Goal: Task Accomplishment & Management: Complete application form

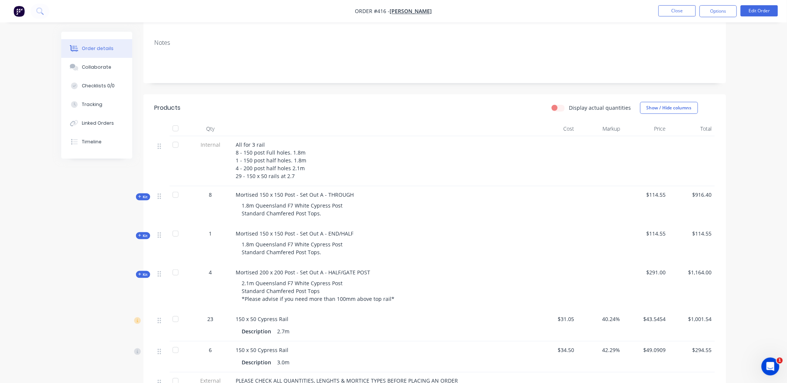
scroll to position [124, 0]
click at [144, 271] on span "Kit" at bounding box center [143, 274] width 10 height 6
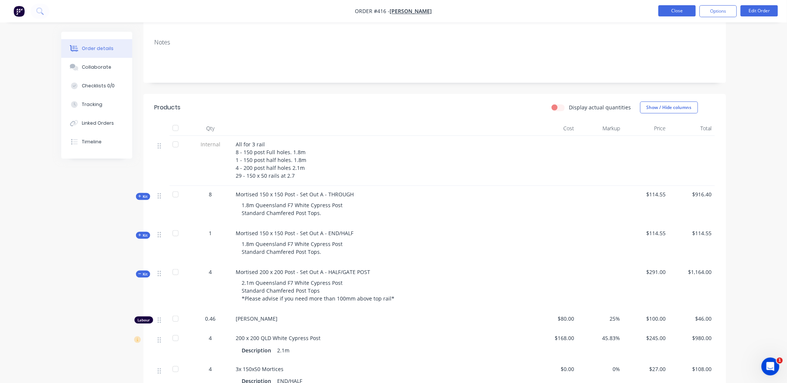
click at [672, 9] on button "Close" at bounding box center [676, 10] width 37 height 11
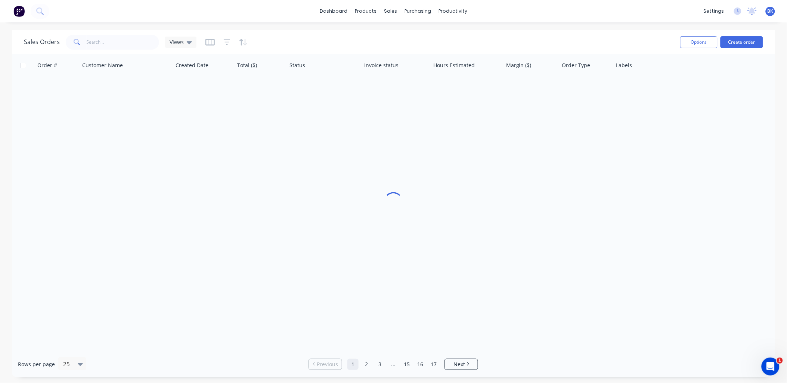
scroll to position [0, 0]
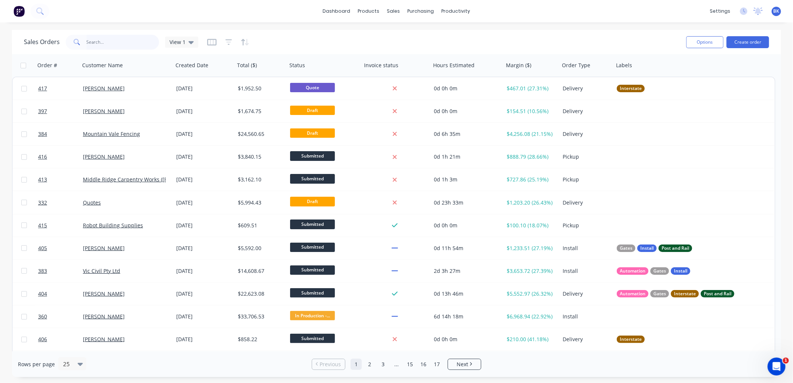
click at [93, 40] on input "text" at bounding box center [123, 42] width 73 height 15
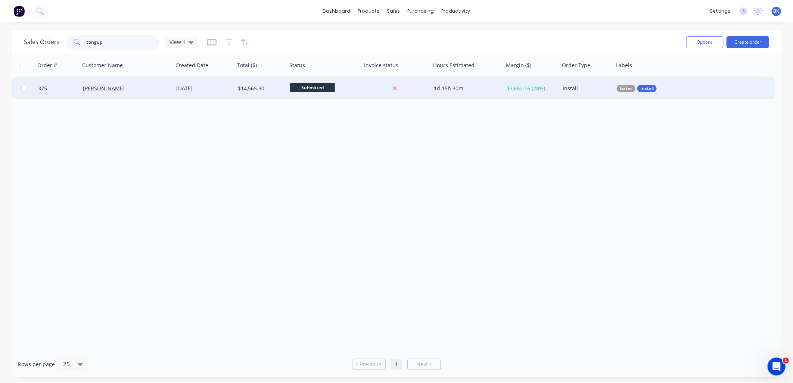
type input "congup"
click at [126, 86] on div "[PERSON_NAME]" at bounding box center [124, 88] width 83 height 7
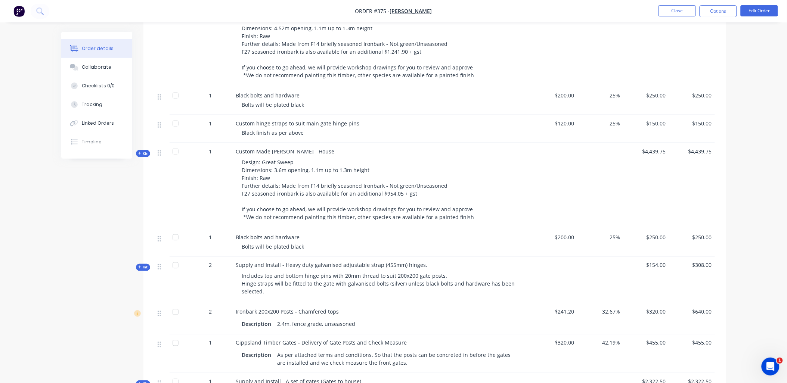
scroll to position [249, 0]
copy div "Ironbark 200x200 Posts - Chamfered tops Description 2.4m, fence grade, unseason…"
drag, startPoint x: 355, startPoint y: 323, endPoint x: 233, endPoint y: 309, distance: 122.9
click at [233, 309] on div "Ironbark 200x200 Posts - Chamfered tops Description 2.4m, fence grade, unseason…" at bounding box center [382, 318] width 299 height 31
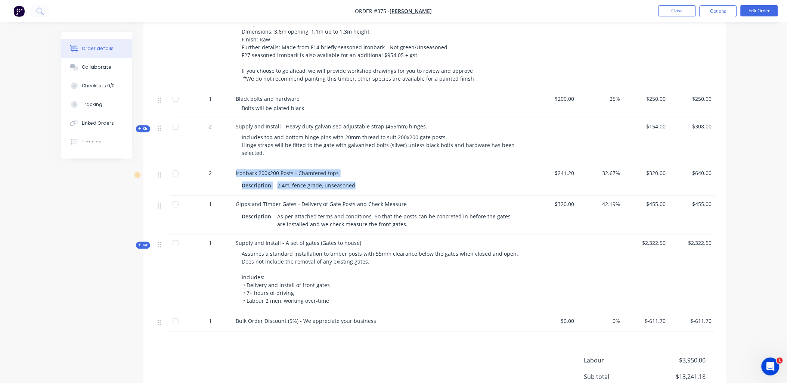
scroll to position [387, 0]
click at [672, 10] on button "Close" at bounding box center [676, 10] width 37 height 11
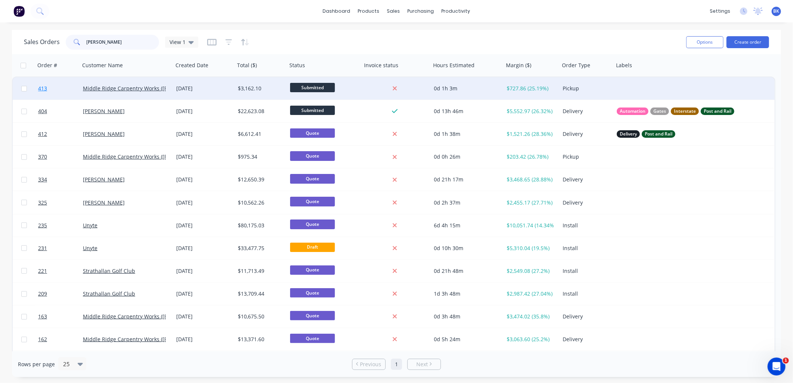
type input "[PERSON_NAME]"
click at [68, 86] on link "413" at bounding box center [60, 88] width 45 height 22
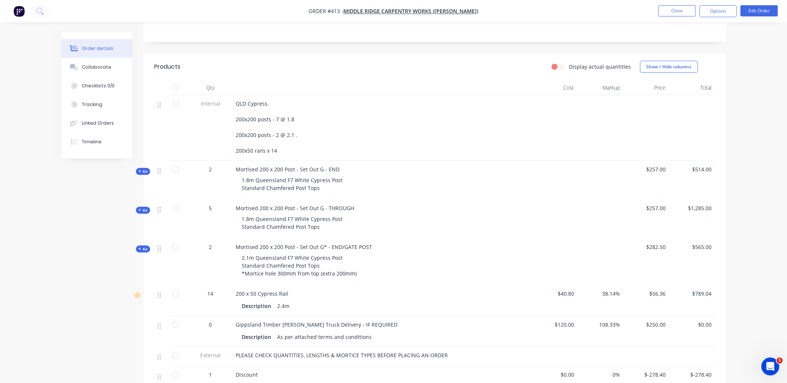
scroll to position [165, 0]
click at [141, 168] on span "Kit" at bounding box center [143, 171] width 10 height 6
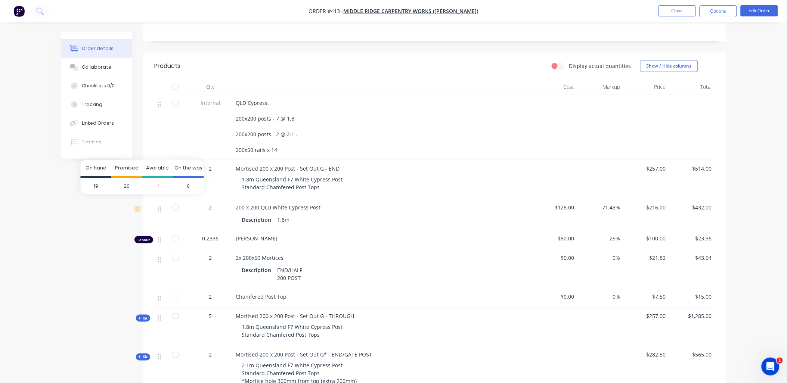
click at [127, 184] on span "20" at bounding box center [126, 186] width 31 height 16
click at [84, 207] on div "Created by [PERSON_NAME] Created [DATE] Required [DATE] Assigned to Add team me…" at bounding box center [393, 256] width 665 height 780
click at [143, 168] on span "Kit" at bounding box center [143, 171] width 10 height 6
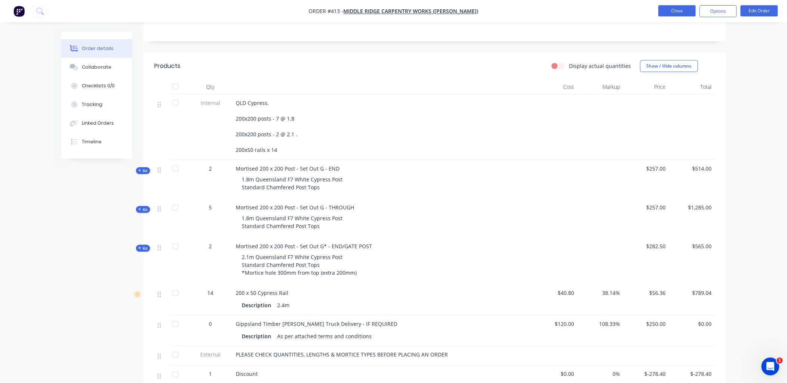
click at [682, 13] on button "Close" at bounding box center [676, 10] width 37 height 11
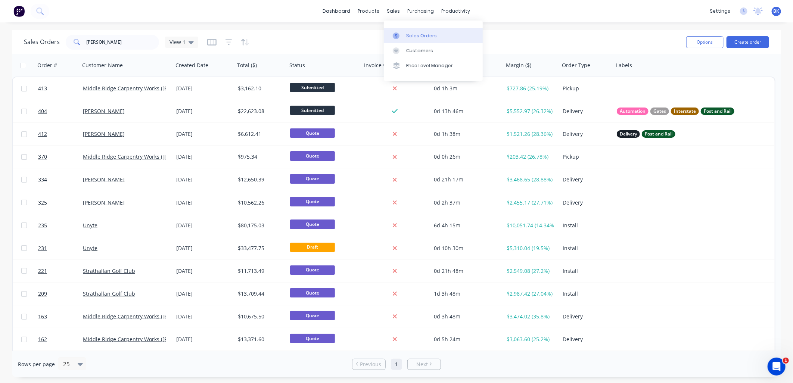
click at [408, 35] on div "Sales Orders" at bounding box center [421, 35] width 31 height 7
click at [110, 44] on input "[PERSON_NAME]" at bounding box center [123, 42] width 73 height 15
click at [371, 10] on div "products" at bounding box center [368, 11] width 29 height 11
click at [391, 31] on link "Product Catalogue" at bounding box center [406, 35] width 99 height 15
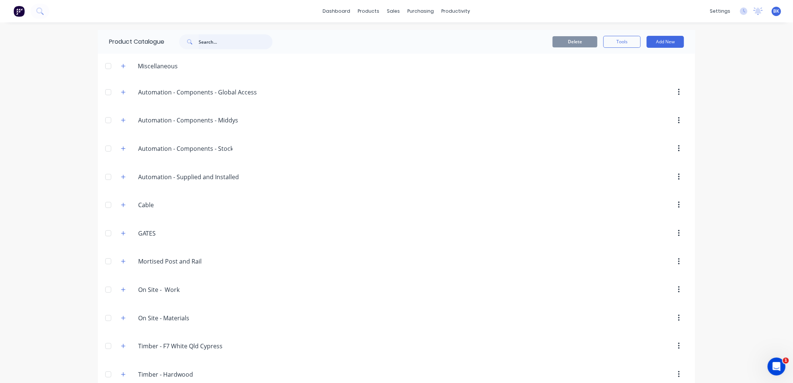
click at [199, 40] on input "text" at bounding box center [236, 41] width 74 height 15
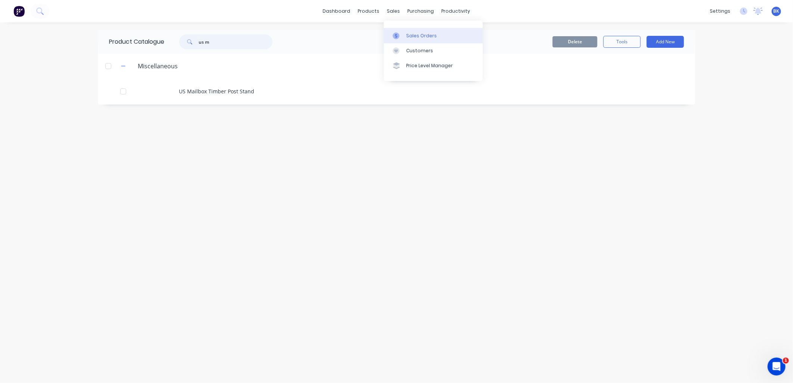
type input "us m"
click at [423, 38] on div "Sales Orders" at bounding box center [421, 35] width 31 height 7
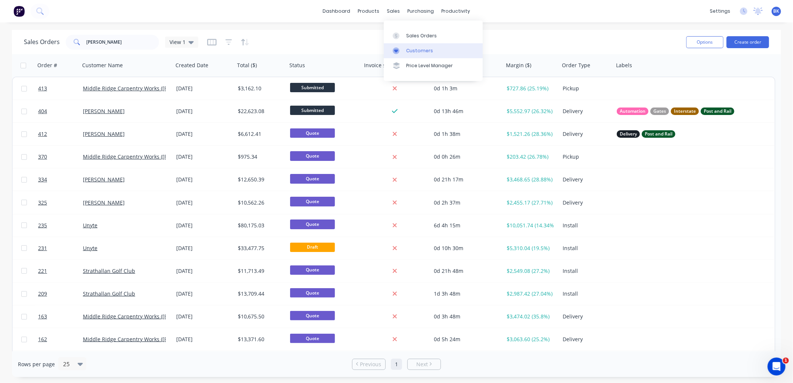
click at [418, 44] on link "Customers" at bounding box center [433, 50] width 99 height 15
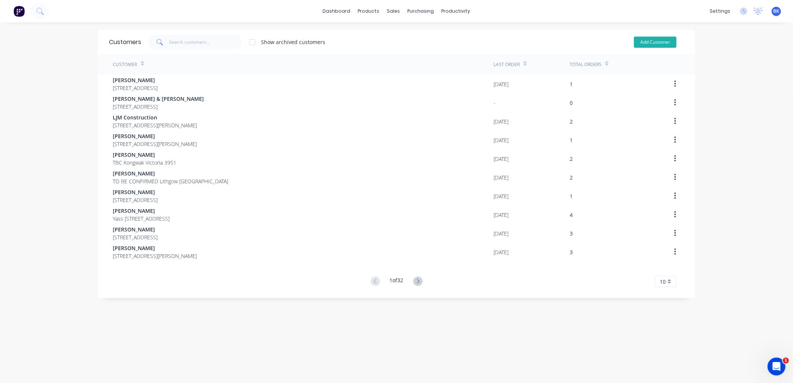
click at [666, 43] on button "Add Customer" at bounding box center [655, 42] width 43 height 11
select select "AU"
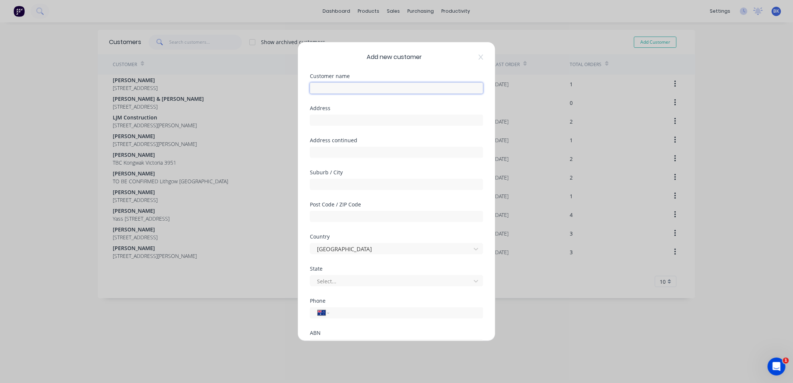
click at [370, 89] on input "text" at bounding box center [396, 88] width 173 height 11
paste input "Hi . [PERSON_NAME] [STREET_ADDRESS][PERSON_NAME] [EMAIL_ADDRESS][DOMAIN_NAME]"
drag, startPoint x: 377, startPoint y: 88, endPoint x: 397, endPoint y: 90, distance: 19.9
click at [397, 90] on input "Hi . [PERSON_NAME] [STREET_ADDRESS][PERSON_NAME] [EMAIL_ADDRESS][DOMAIN_NAME]" at bounding box center [396, 88] width 173 height 11
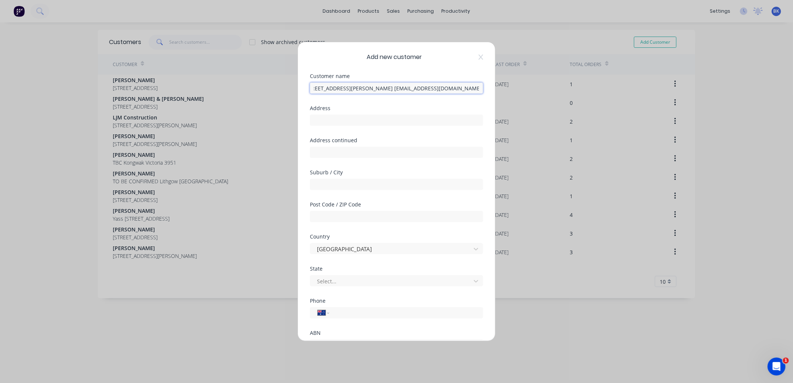
click at [396, 90] on input "Hi . [PERSON_NAME] [STREET_ADDRESS][PERSON_NAME] [EMAIL_ADDRESS][DOMAIN_NAME]" at bounding box center [396, 88] width 173 height 11
click at [396, 87] on input "Hi . [PERSON_NAME] [STREET_ADDRESS][PERSON_NAME] [EMAIL_ADDRESS][DOMAIN_NAME]" at bounding box center [396, 88] width 173 height 11
type input "Hi . [PERSON_NAME] 87 [PERSON_NAME] [GEOGRAPHIC_DATA] [GEOGRAPHIC_DATA] [EMAIL_…"
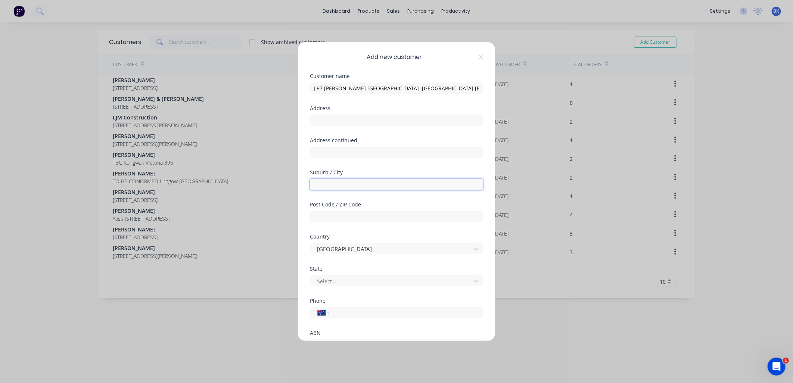
scroll to position [0, 0]
click at [360, 183] on input "text" at bounding box center [396, 184] width 173 height 11
click at [315, 218] on input "text" at bounding box center [396, 216] width 173 height 11
paste input "2335"
type input "2335"
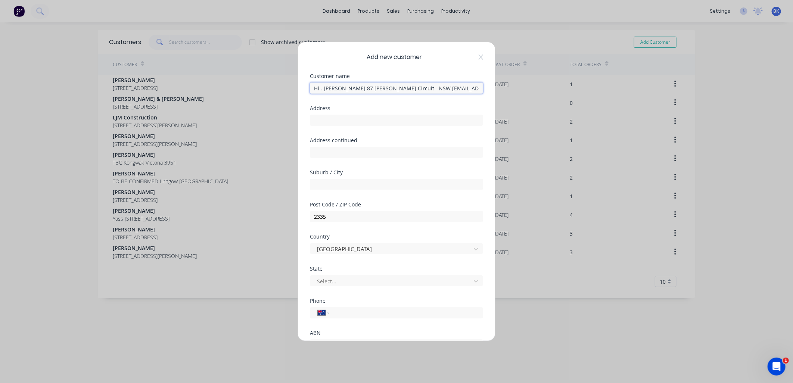
drag, startPoint x: 400, startPoint y: 89, endPoint x: 372, endPoint y: 150, distance: 67.5
click at [438, 90] on input "Hi . [PERSON_NAME] 87 [PERSON_NAME] Circuit NSW [EMAIL_ADDRESS][DOMAIN_NAME]" at bounding box center [396, 88] width 173 height 11
type input "Hi . [PERSON_NAME] 87 [PERSON_NAME] Circuit NSW [EMAIL_ADDRESS][DOMAIN_NAME]"
click at [337, 188] on input "text" at bounding box center [396, 184] width 173 height 11
paste input "[GEOGRAPHIC_DATA]"
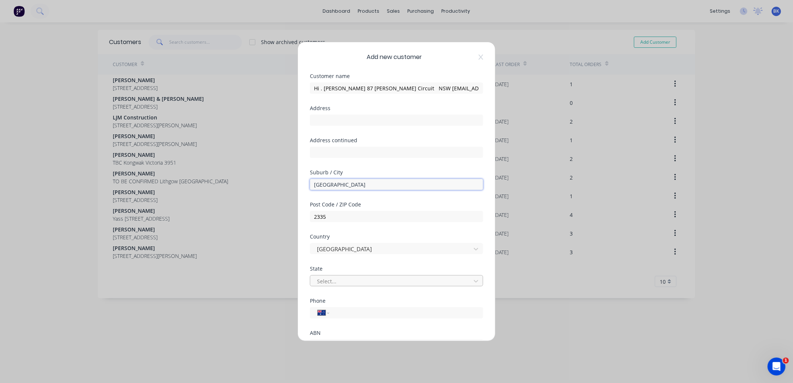
type input "[GEOGRAPHIC_DATA]"
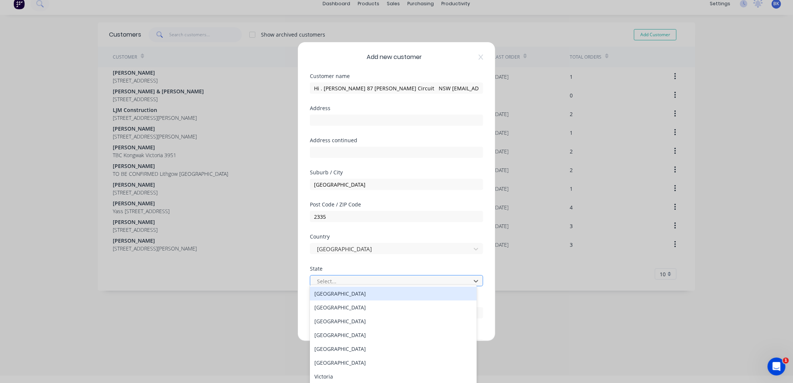
click at [334, 284] on div at bounding box center [391, 281] width 151 height 9
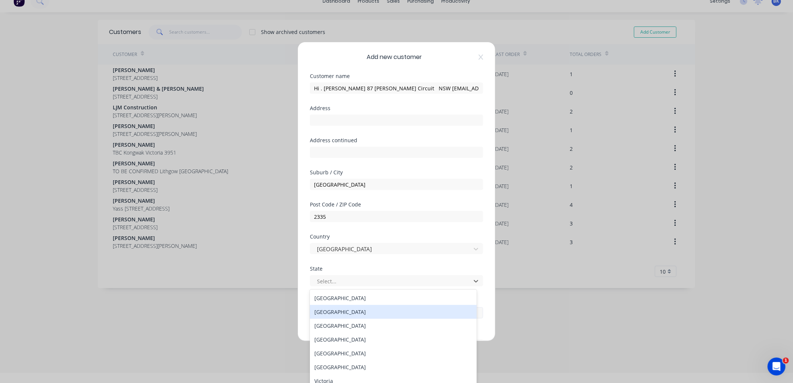
click at [336, 313] on div "[GEOGRAPHIC_DATA]" at bounding box center [393, 312] width 167 height 14
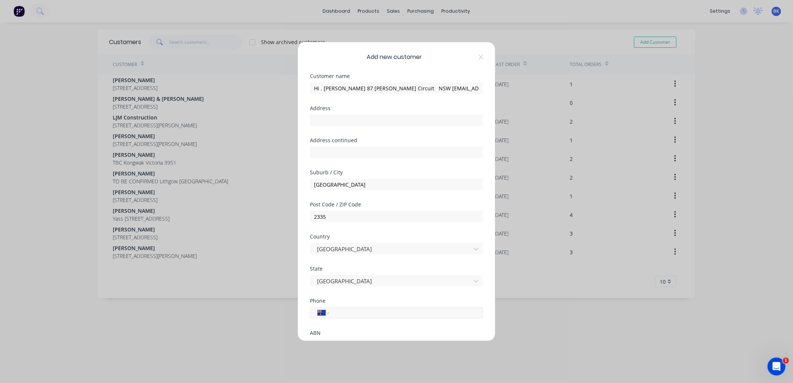
scroll to position [0, 0]
click at [363, 314] on input "tel" at bounding box center [404, 313] width 141 height 9
paste input "0423 368 811"
type input "0423 368 811"
click at [361, 87] on input "Hi . [PERSON_NAME] 87 [PERSON_NAME] Circuit NSW [EMAIL_ADDRESS][DOMAIN_NAME]" at bounding box center [396, 88] width 173 height 11
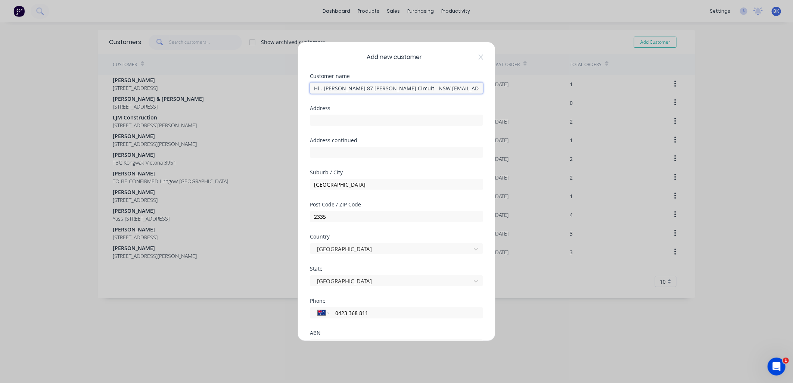
drag, startPoint x: 361, startPoint y: 87, endPoint x: 396, endPoint y: 89, distance: 35.5
click at [396, 89] on input "Hi . [PERSON_NAME] 87 [PERSON_NAME] Circuit NSW [EMAIL_ADDRESS][DOMAIN_NAME]" at bounding box center [396, 88] width 173 height 11
type input "Hi . [PERSON_NAME] NSW [EMAIL_ADDRESS][DOMAIN_NAME]"
click at [336, 152] on input "text" at bounding box center [396, 152] width 173 height 11
paste input "87 Tooze Circuit"
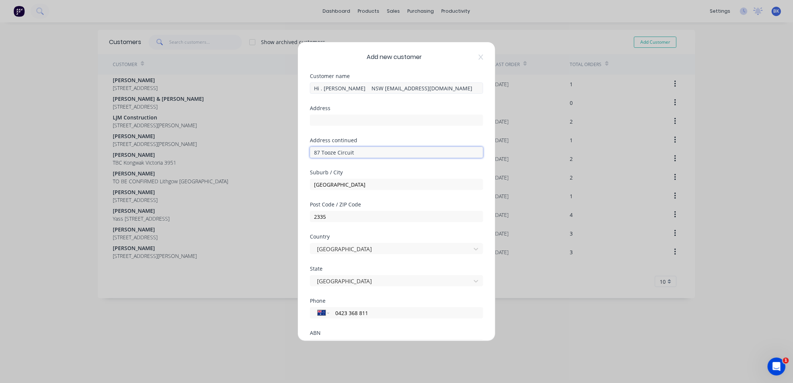
type input "87 Tooze Circuit"
drag, startPoint x: 327, startPoint y: 87, endPoint x: 309, endPoint y: 91, distance: 17.9
click at [309, 91] on div "Add new customer Customer name Hi . [PERSON_NAME] NSW [EMAIL_ADDRESS][DOMAIN_NA…" at bounding box center [396, 191] width 197 height 299
click at [360, 88] on input "[PERSON_NAME] NSW [EMAIL_ADDRESS][DOMAIN_NAME]" at bounding box center [396, 88] width 173 height 11
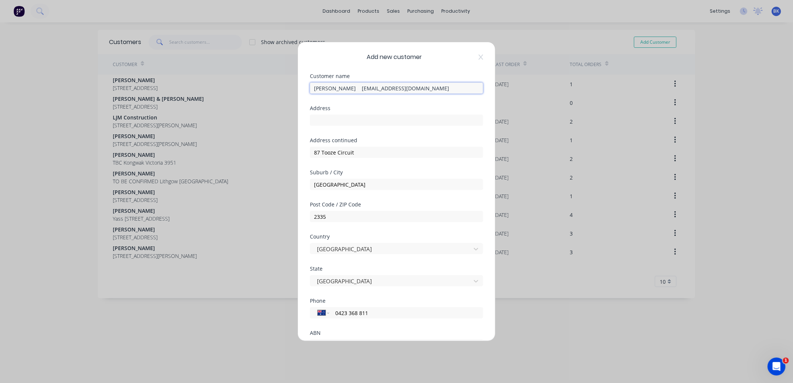
click at [361, 87] on input "[PERSON_NAME] [EMAIL_ADDRESS][DOMAIN_NAME]" at bounding box center [396, 88] width 173 height 11
drag, startPoint x: 361, startPoint y: 87, endPoint x: 423, endPoint y: 88, distance: 61.2
click at [423, 88] on input "[PERSON_NAME]" at bounding box center [396, 88] width 173 height 11
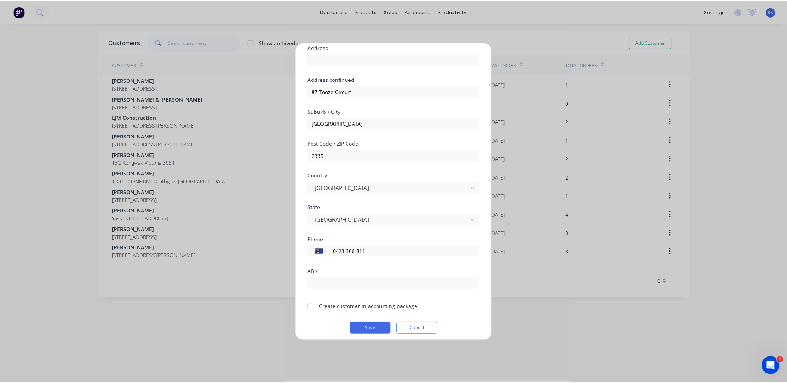
scroll to position [65, 0]
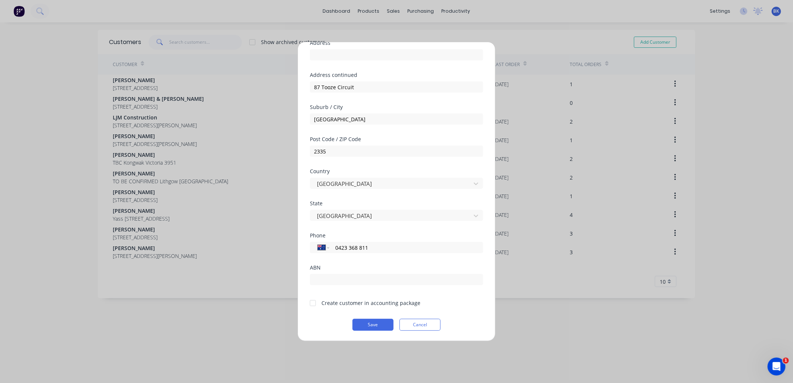
type input "[PERSON_NAME]"
click at [331, 303] on div "Create customer in accounting package" at bounding box center [370, 303] width 99 height 8
click at [311, 302] on div at bounding box center [312, 303] width 15 height 15
click at [372, 328] on button "Save" at bounding box center [372, 325] width 41 height 12
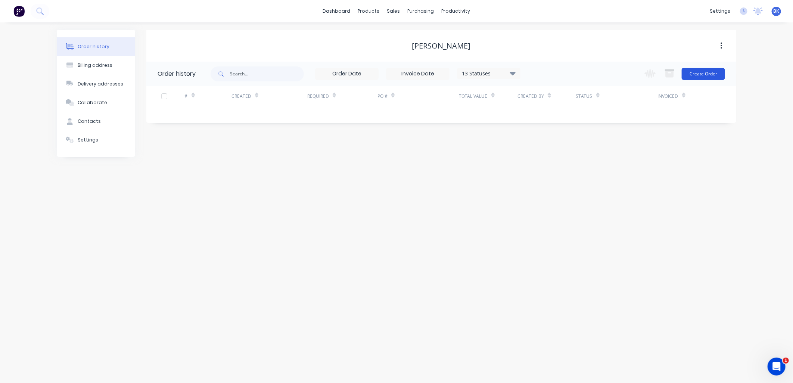
click at [697, 74] on button "Create Order" at bounding box center [703, 74] width 43 height 12
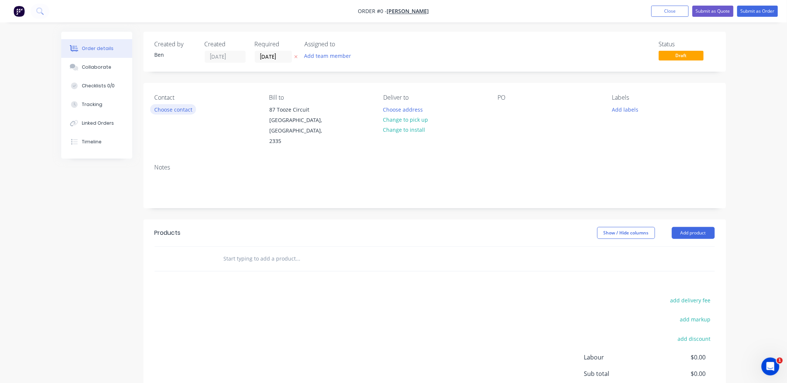
click at [181, 108] on button "Choose contact" at bounding box center [173, 109] width 46 height 10
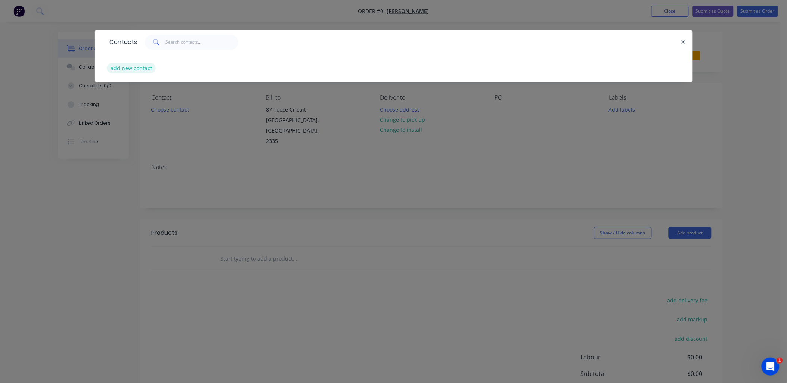
click at [130, 67] on button "add new contact" at bounding box center [131, 68] width 49 height 10
select select "AU"
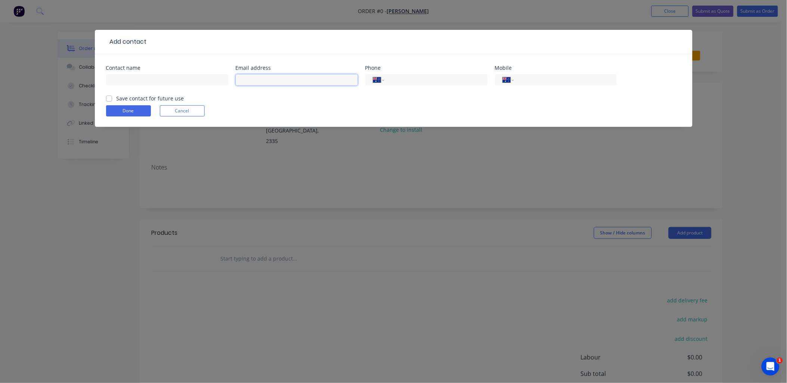
click at [286, 75] on input "text" at bounding box center [297, 79] width 122 height 11
paste input "[EMAIL_ADDRESS][DOMAIN_NAME]"
drag, startPoint x: 273, startPoint y: 79, endPoint x: 225, endPoint y: 76, distance: 47.5
click at [225, 76] on div "Contact name Email address [EMAIL_ADDRESS][DOMAIN_NAME] Phone International [GE…" at bounding box center [393, 79] width 575 height 29
type input "[EMAIL_ADDRESS][DOMAIN_NAME]"
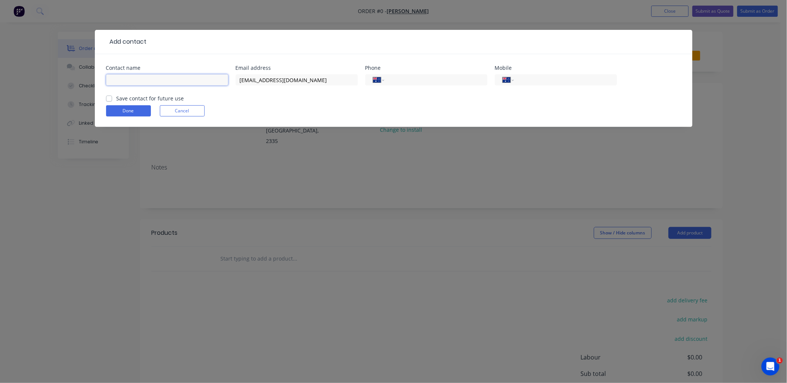
click at [149, 78] on input "text" at bounding box center [167, 79] width 122 height 11
paste input "stevehowarth"
click at [123, 80] on input "stevehowarth" at bounding box center [167, 79] width 122 height 11
click at [125, 81] on input "[PERSON_NAME]" at bounding box center [167, 79] width 122 height 11
click at [109, 80] on input "[PERSON_NAME]" at bounding box center [167, 79] width 122 height 11
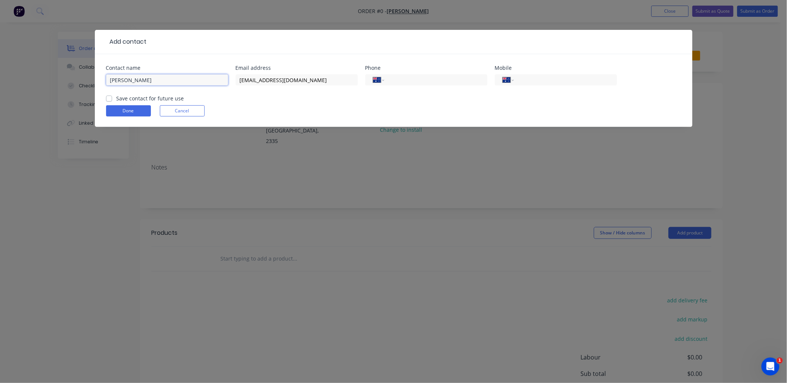
type input "[PERSON_NAME]"
drag, startPoint x: 172, startPoint y: 96, endPoint x: 166, endPoint y: 95, distance: 5.6
click at [171, 96] on label "Save contact for future use" at bounding box center [150, 98] width 68 height 8
click at [112, 96] on input "Save contact for future use" at bounding box center [109, 97] width 6 height 7
checkbox input "true"
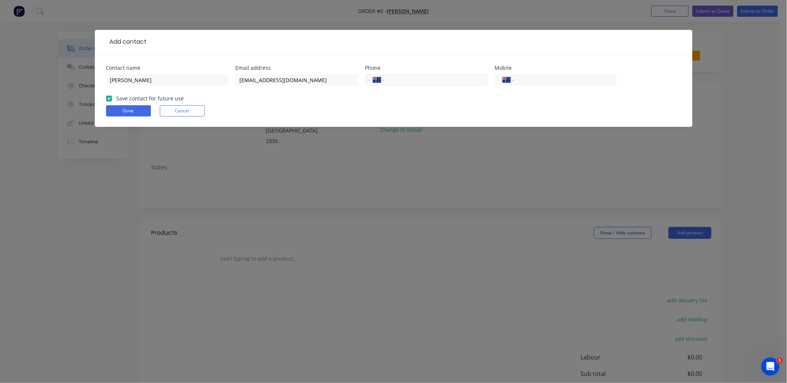
click at [421, 83] on input "tel" at bounding box center [434, 80] width 90 height 9
paste input "0423 368 811"
type input "0423 368 811"
click at [126, 105] on button "Done" at bounding box center [128, 110] width 45 height 11
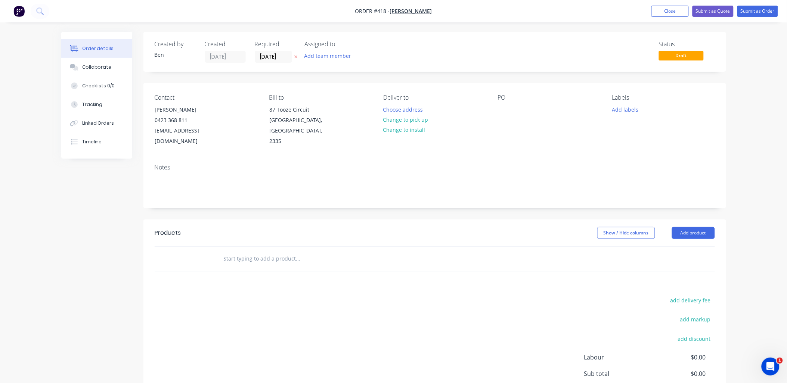
click at [238, 253] on input "text" at bounding box center [297, 258] width 149 height 15
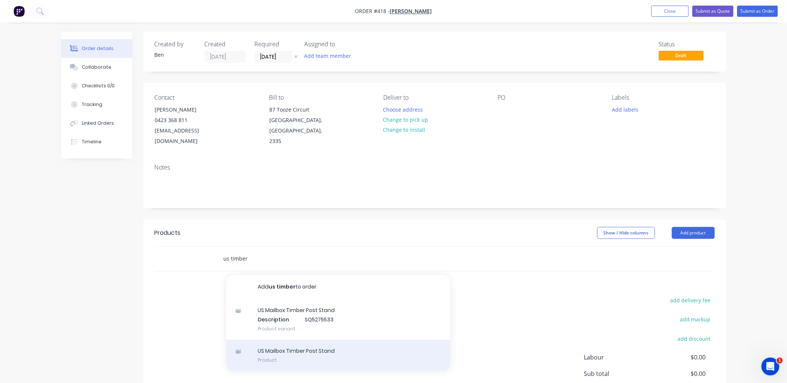
type input "us timber"
click at [293, 340] on div "US Mailbox Timber Post Stand Product" at bounding box center [338, 355] width 224 height 31
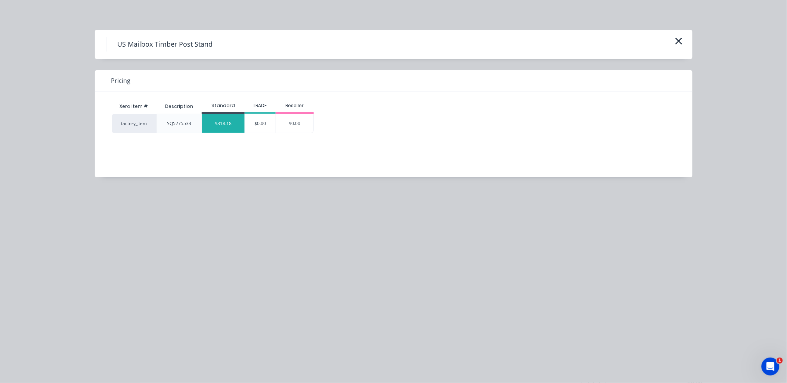
click at [228, 127] on div "$318.18" at bounding box center [223, 123] width 43 height 19
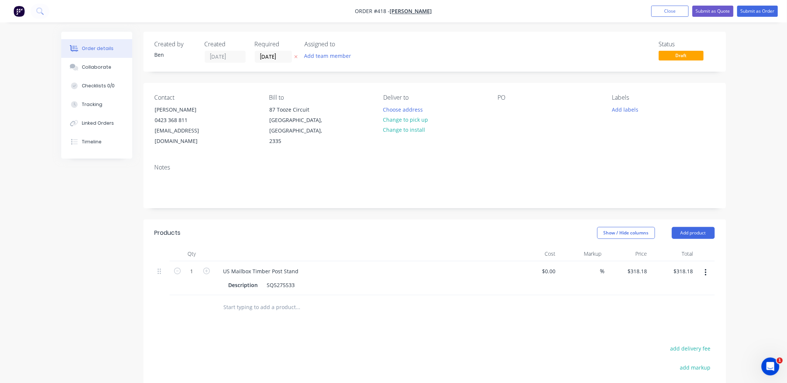
click at [256, 302] on input "text" at bounding box center [297, 307] width 149 height 15
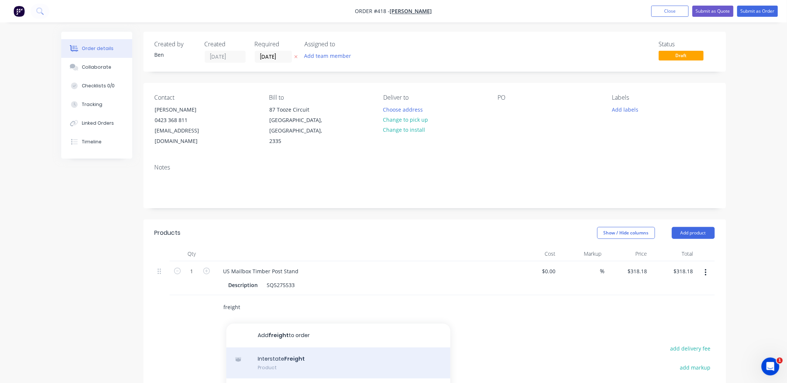
type input "freight"
click at [277, 348] on div "Interstate Freight Product" at bounding box center [338, 363] width 224 height 31
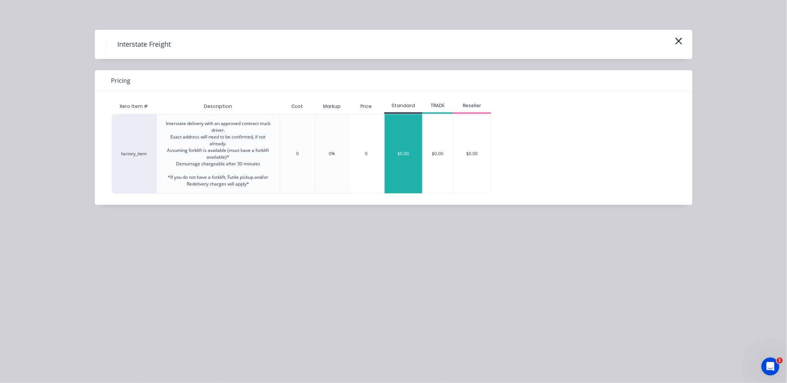
click at [397, 154] on div "$0.00" at bounding box center [404, 153] width 38 height 79
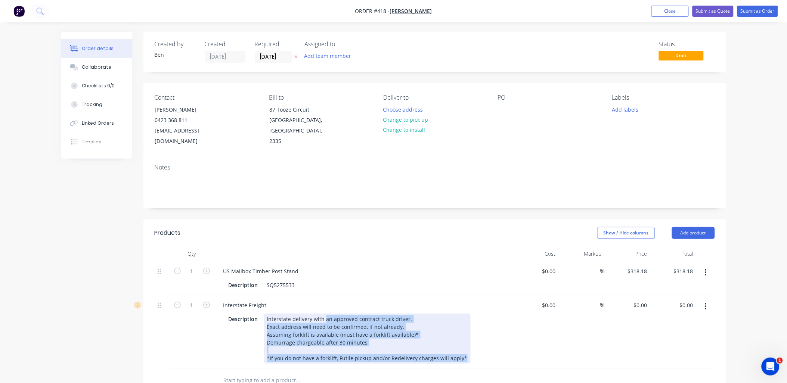
drag, startPoint x: 324, startPoint y: 307, endPoint x: 482, endPoint y: 344, distance: 162.3
click at [482, 344] on div "Description Interstate delivery with an approved contract truck driver. Exact a…" at bounding box center [361, 339] width 273 height 50
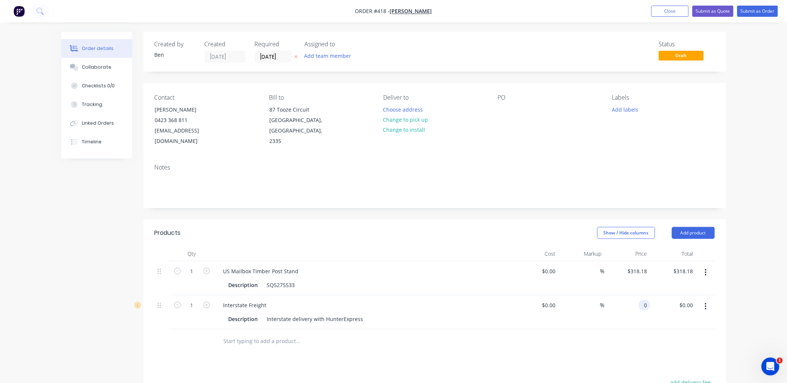
click at [640, 300] on div "0 0" at bounding box center [644, 305] width 12 height 11
type input "$131.82"
click at [628, 340] on div at bounding box center [435, 341] width 560 height 24
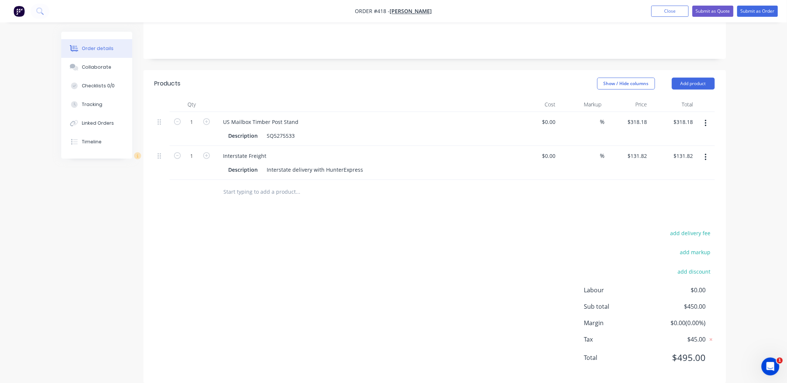
scroll to position [150, 0]
click at [91, 68] on div "Collaborate" at bounding box center [96, 67] width 29 height 7
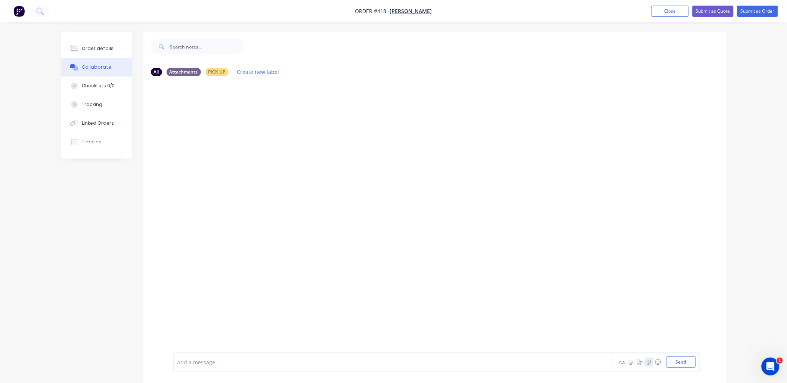
click at [650, 361] on icon "button" at bounding box center [648, 362] width 4 height 5
click at [685, 361] on button "Send" at bounding box center [680, 362] width 29 height 11
click at [100, 47] on div "Order details" at bounding box center [98, 48] width 32 height 7
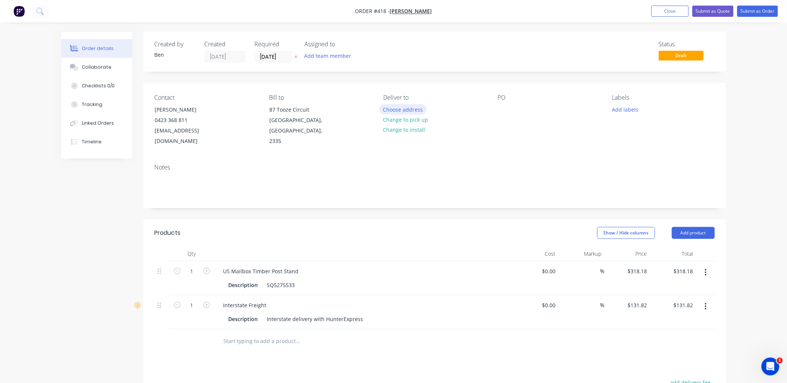
click at [411, 109] on button "Choose address" at bounding box center [403, 109] width 48 height 10
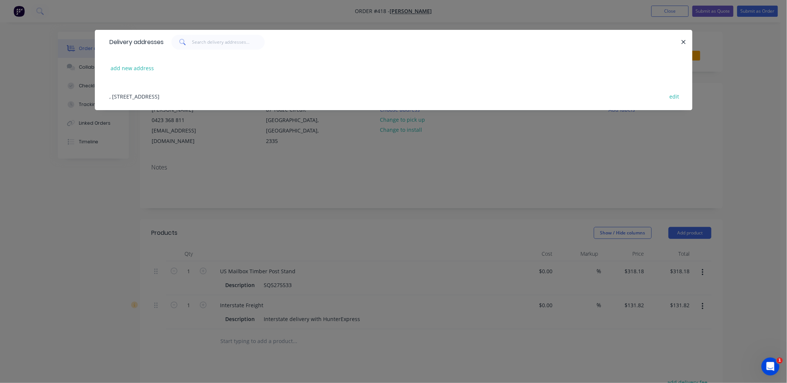
click at [169, 94] on div ", [STREET_ADDRESS] edit" at bounding box center [393, 96] width 575 height 28
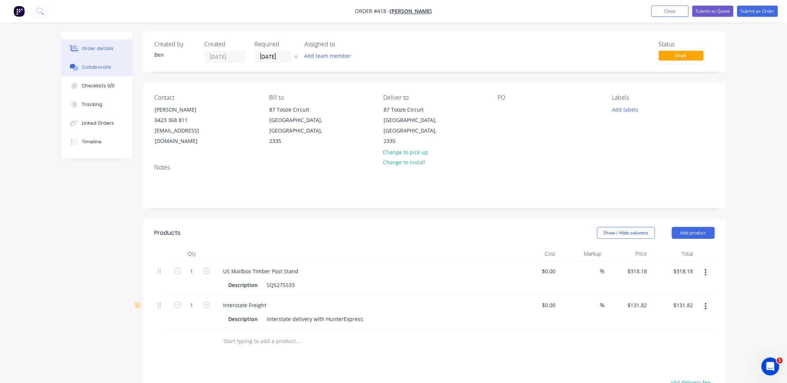
click at [87, 64] on div "Collaborate" at bounding box center [96, 67] width 29 height 7
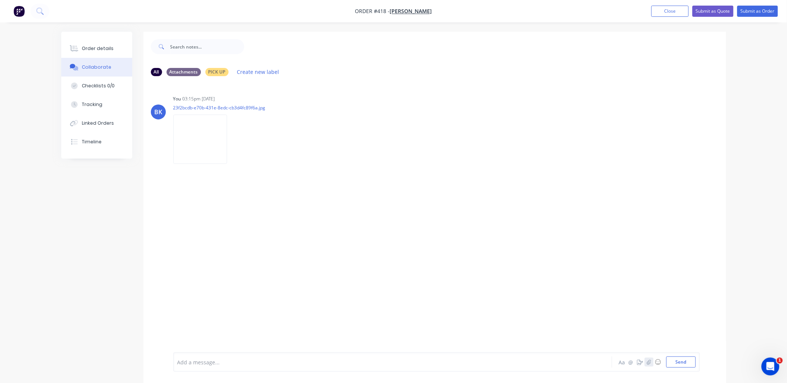
click at [648, 363] on icon "button" at bounding box center [648, 362] width 4 height 5
click at [691, 362] on button "Send" at bounding box center [680, 362] width 29 height 11
click at [98, 50] on div "Order details" at bounding box center [98, 48] width 32 height 7
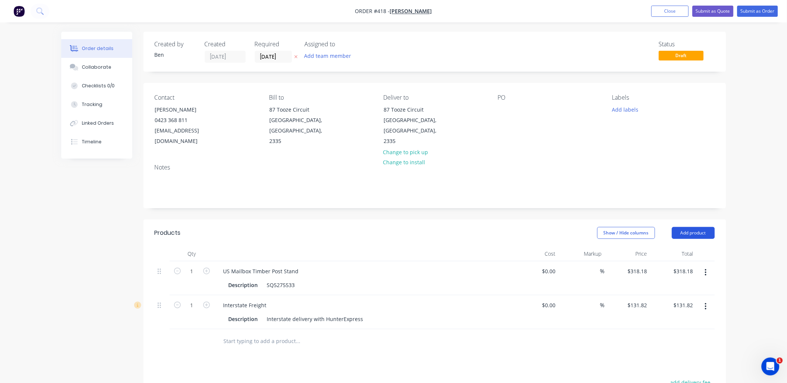
click at [685, 227] on button "Add product" at bounding box center [693, 233] width 43 height 12
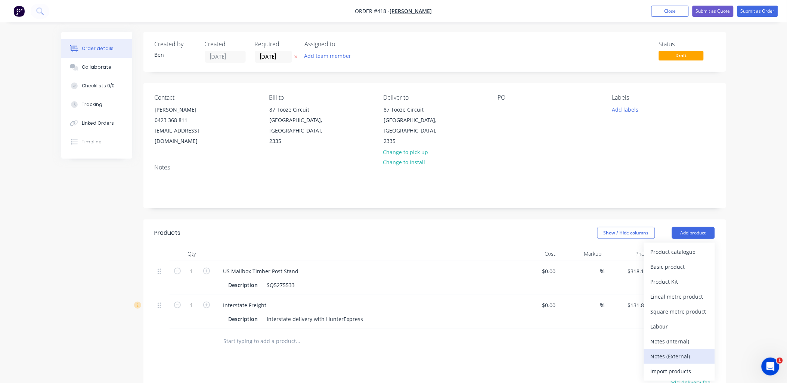
click at [681, 351] on div "Notes (External)" at bounding box center [678, 356] width 57 height 11
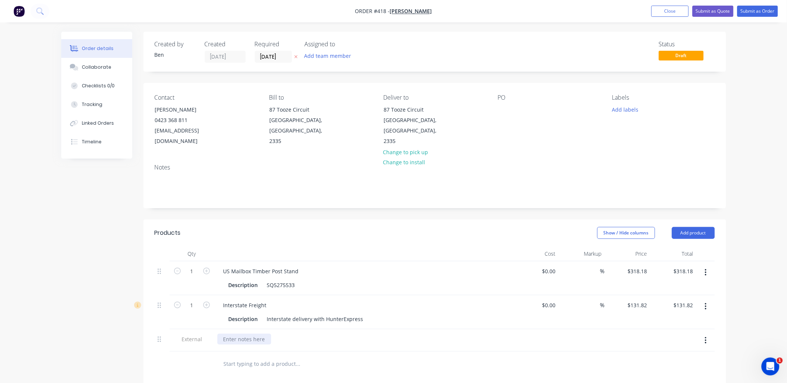
click at [258, 334] on div at bounding box center [244, 339] width 54 height 11
click at [279, 334] on div "We just ran out of stock, but will aim to make one next week and ship by end of…" at bounding box center [329, 339] width 225 height 11
click at [459, 334] on div "We just ran out of stock a week ago, but will aim to make one next week and shi…" at bounding box center [344, 339] width 255 height 11
click at [480, 354] on div at bounding box center [348, 364] width 269 height 24
click at [299, 266] on div "US Mailbox Timber Post Stand" at bounding box center [260, 271] width 87 height 11
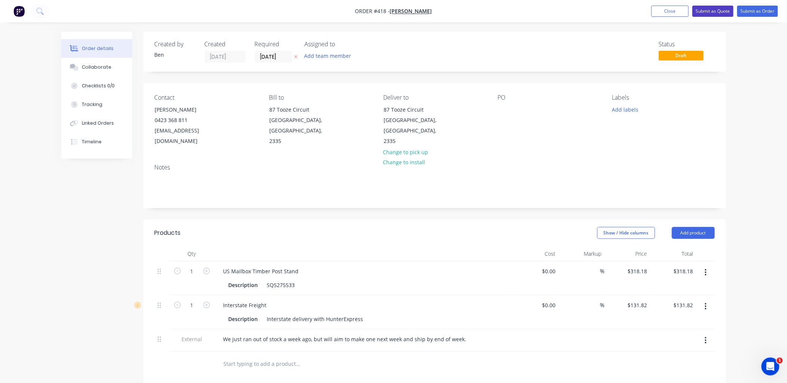
click at [704, 12] on button "Submit as Quote" at bounding box center [712, 11] width 41 height 11
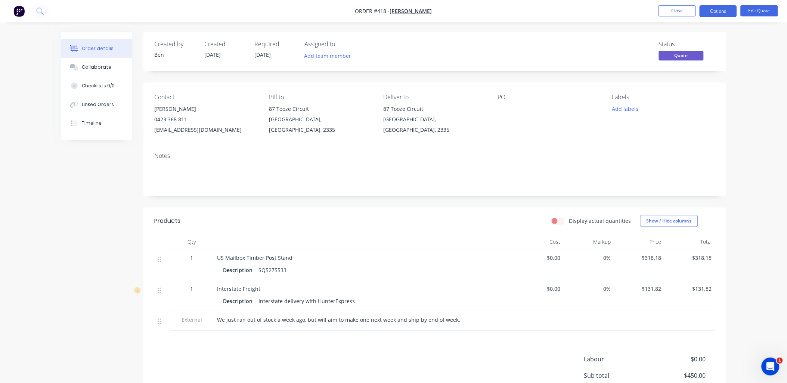
click at [704, 12] on button "Options" at bounding box center [717, 11] width 37 height 12
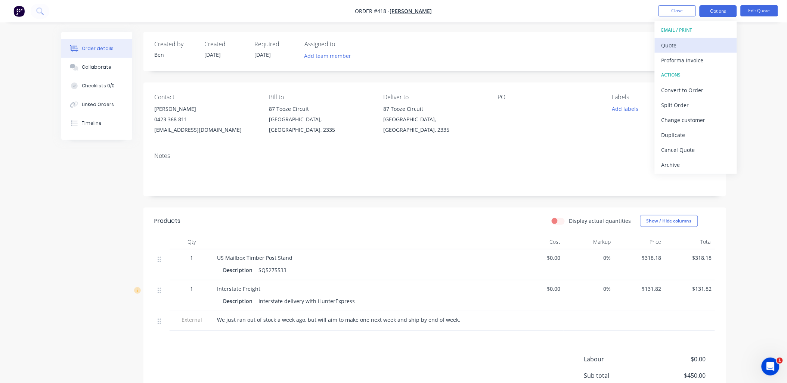
click at [691, 49] on div "Quote" at bounding box center [695, 45] width 69 height 11
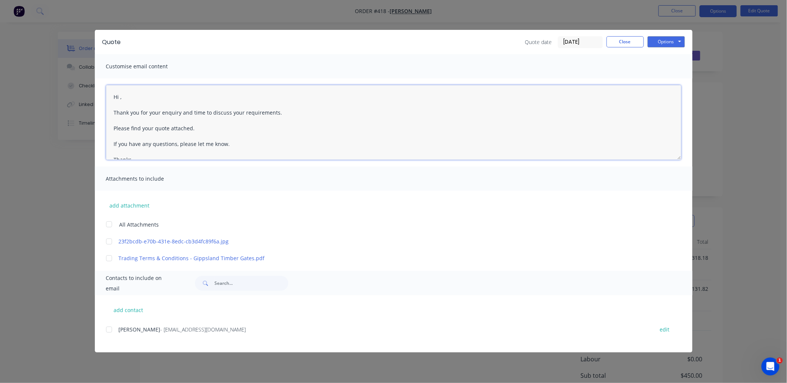
click at [121, 95] on textarea "Hi , Thank you for your enquiry and time to discuss your requirements. Please f…" at bounding box center [393, 122] width 575 height 75
drag, startPoint x: 180, startPoint y: 111, endPoint x: 275, endPoint y: 112, distance: 94.5
click at [275, 112] on textarea "Hi [PERSON_NAME], Thank you for your enquiry and time to discuss your requireme…" at bounding box center [393, 122] width 575 height 75
click at [109, 222] on div at bounding box center [109, 224] width 15 height 15
click at [106, 330] on div at bounding box center [109, 329] width 15 height 15
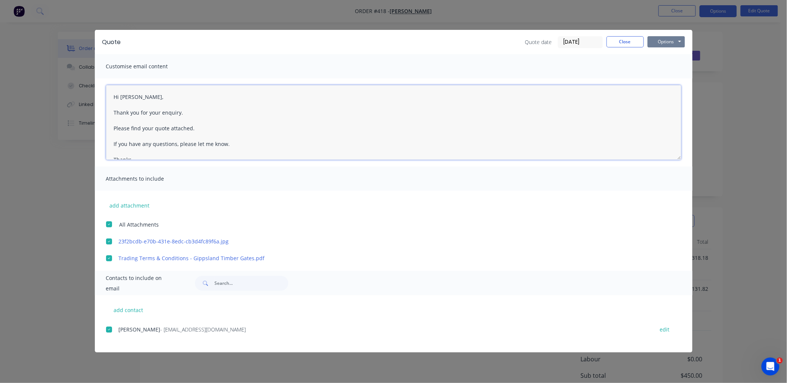
type textarea "Hi [PERSON_NAME], Thank you for your enquiry. Please find your quote attached. …"
click at [680, 39] on button "Options" at bounding box center [665, 41] width 37 height 11
click at [670, 79] on button "Email" at bounding box center [671, 80] width 48 height 12
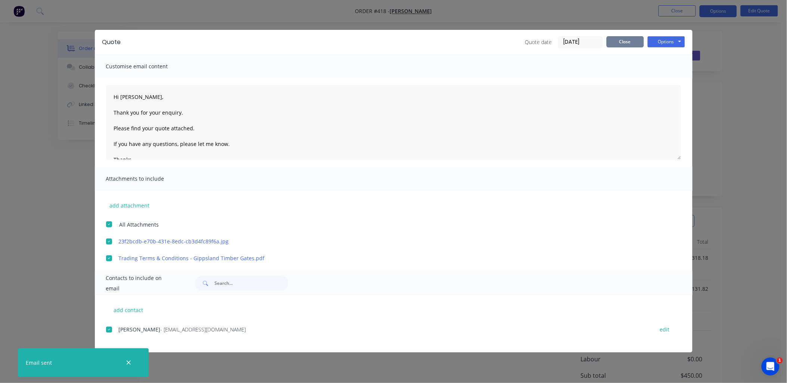
drag, startPoint x: 636, startPoint y: 42, endPoint x: 685, endPoint y: 3, distance: 63.0
click at [635, 42] on button "Close" at bounding box center [624, 41] width 37 height 11
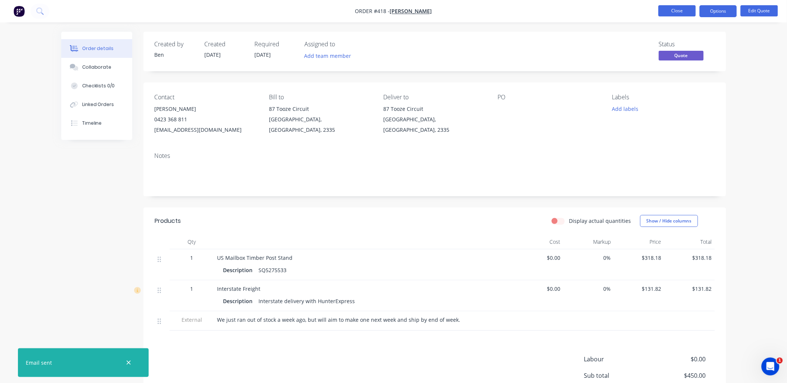
click at [678, 10] on button "Close" at bounding box center [676, 10] width 37 height 11
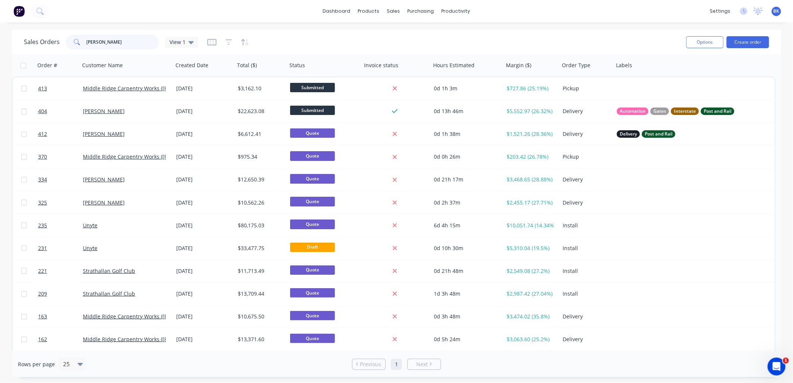
click at [121, 42] on input "[PERSON_NAME]" at bounding box center [123, 42] width 73 height 15
